Goal: Transaction & Acquisition: Purchase product/service

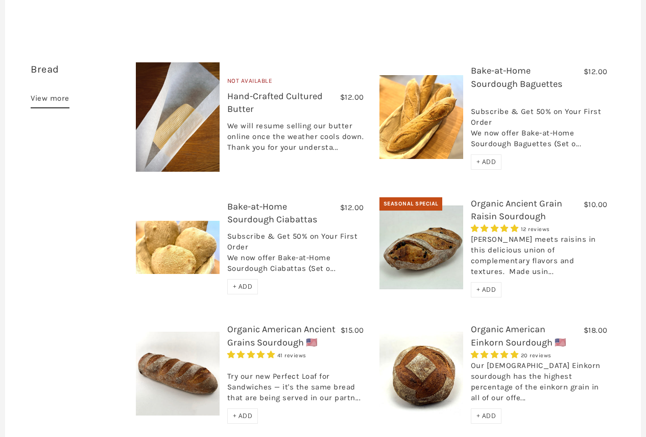
scroll to position [409, 0]
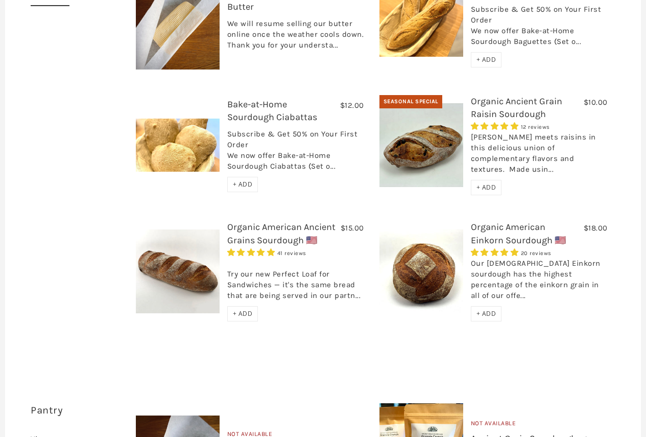
click at [285, 221] on h3 "Organic American Ancient Grains Sourdough 🇺🇸" at bounding box center [295, 236] width 137 height 31
click at [290, 221] on link "Organic American Ancient Grains Sourdough 🇺🇸" at bounding box center [281, 233] width 108 height 24
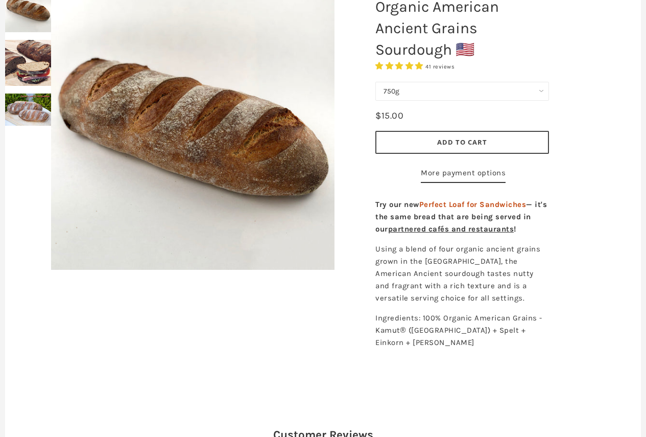
scroll to position [102, 0]
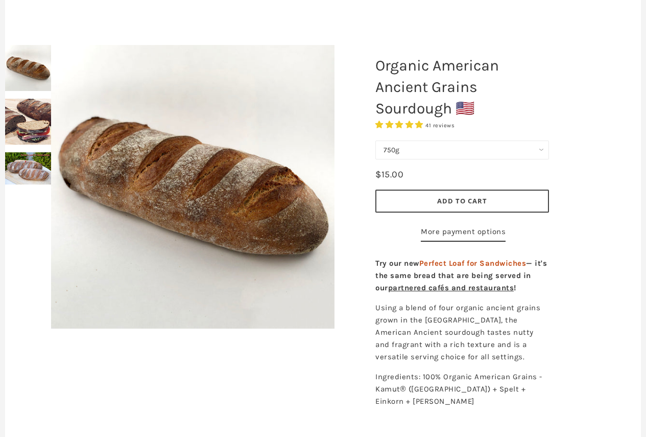
click at [461, 147] on select "750g Perfect Loaf for Sandwiches (Whole, 1500g) Perfect Loaf for Sandwiches (Ha…" at bounding box center [462, 149] width 174 height 19
select select "Perfect Loaf for Sandwiches (Whole, 1500g)"
click at [375, 140] on select "750g Perfect Loaf for Sandwiches (Whole, 1500g) Perfect Loaf for Sandwiches (Ha…" at bounding box center [462, 149] width 174 height 19
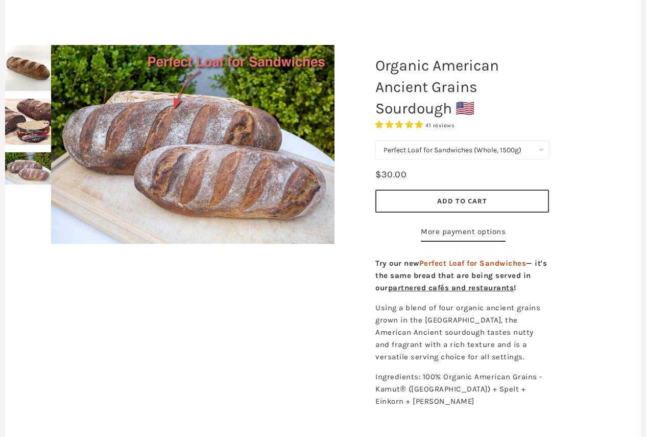
click at [490, 198] on button "Add to Cart" at bounding box center [462, 200] width 174 height 23
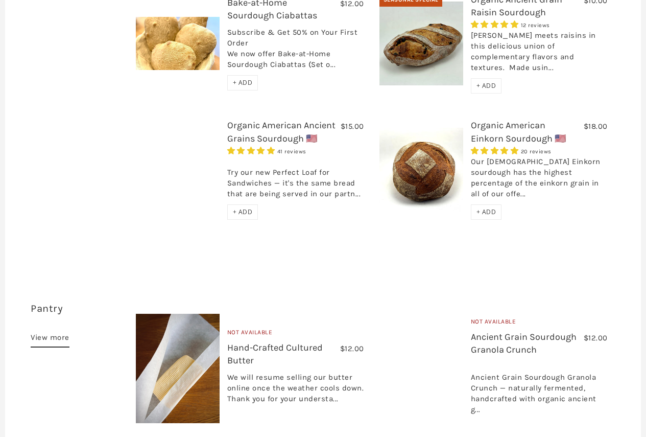
scroll to position [511, 0]
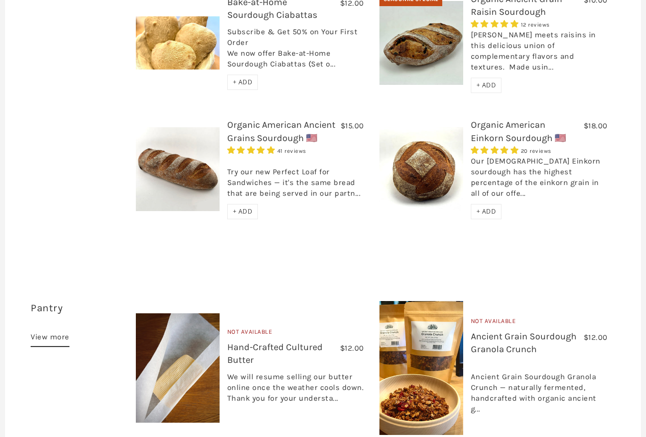
click at [529, 119] on link "Organic American Einkorn Sourdough 🇺🇸" at bounding box center [518, 131] width 95 height 24
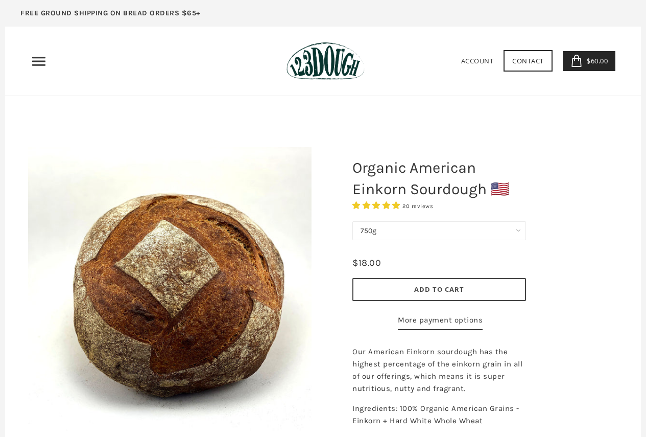
click at [486, 289] on button "Add to Cart" at bounding box center [439, 289] width 174 height 23
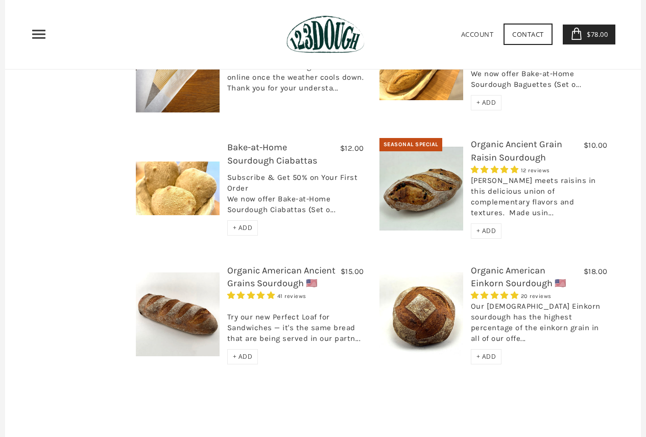
scroll to position [358, 0]
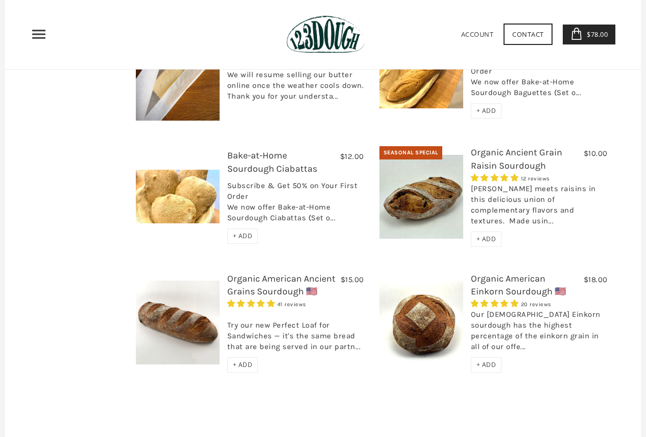
click at [292, 273] on link "Organic American Ancient Grains Sourdough 🇺🇸" at bounding box center [281, 285] width 108 height 24
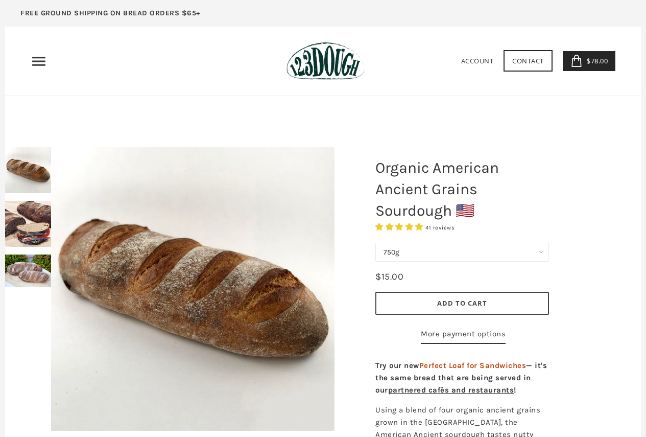
click at [597, 55] on link "$78.00 3" at bounding box center [589, 61] width 53 height 20
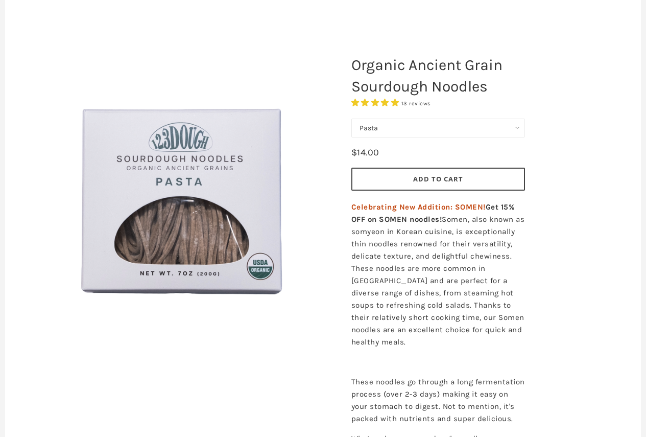
scroll to position [102, 0]
click at [446, 125] on select "Pasta Ramen Somen" at bounding box center [438, 128] width 174 height 19
select select "Somen"
click at [351, 119] on select "Pasta Ramen Somen" at bounding box center [438, 128] width 174 height 19
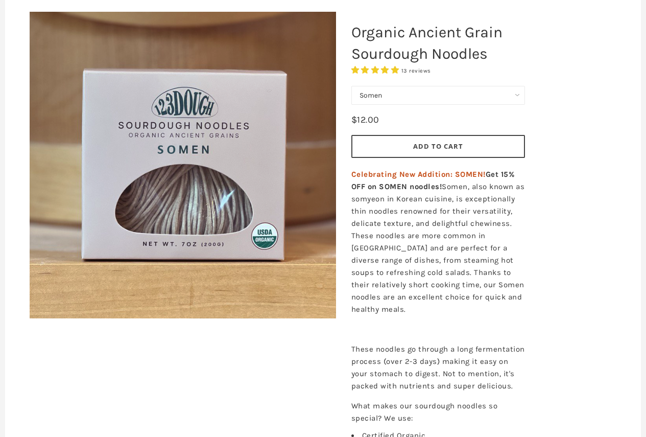
scroll to position [102, 0]
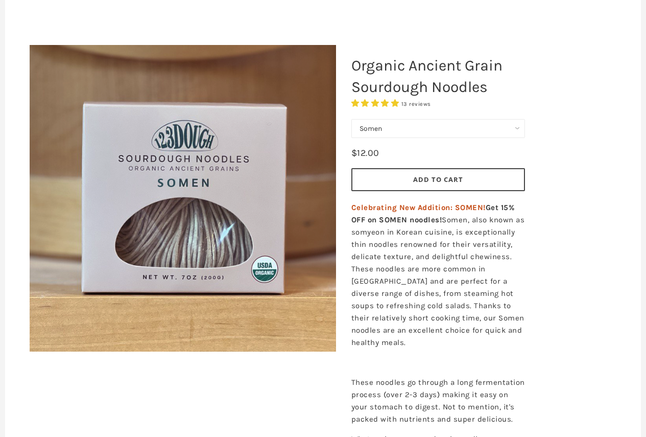
click at [421, 103] on span "13 reviews" at bounding box center [416, 104] width 30 height 7
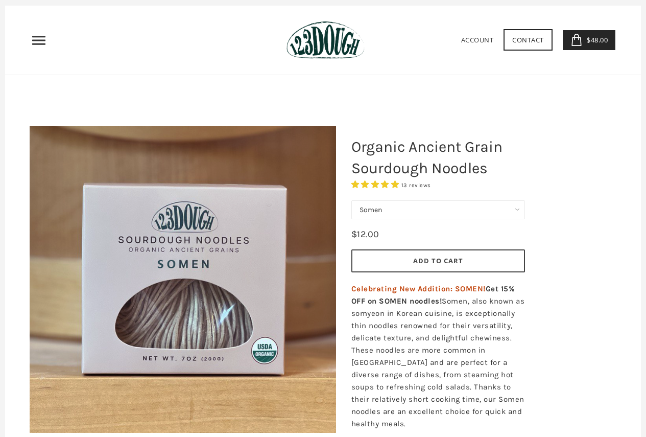
scroll to position [0, 0]
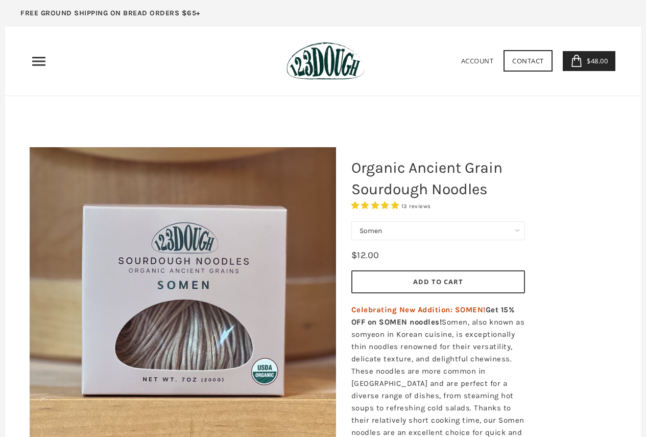
click at [479, 279] on button "Add to Cart" at bounding box center [438, 281] width 174 height 23
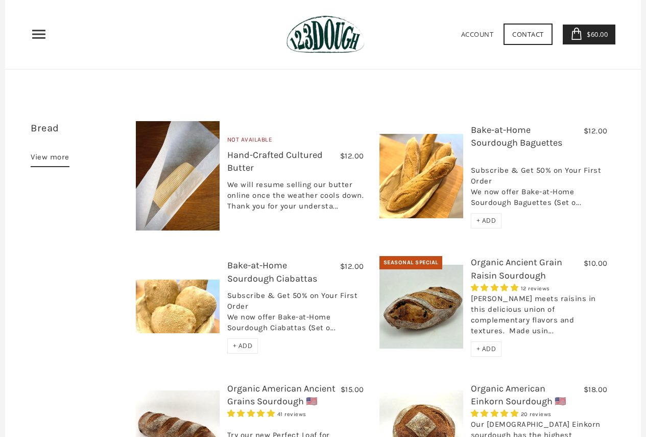
scroll to position [269, 0]
